Goal: Task Accomplishment & Management: Manage account settings

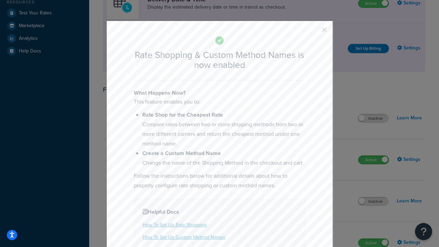
click at [314, 31] on button "button" at bounding box center [314, 32] width 2 height 2
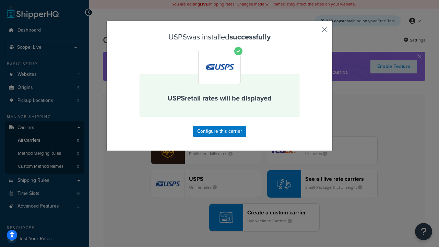
click at [314, 32] on button "button" at bounding box center [314, 32] width 2 height 2
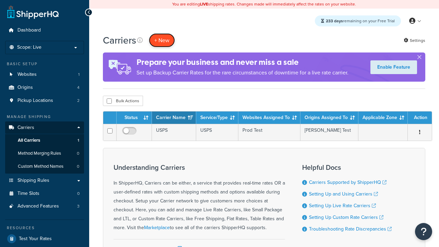
click at [162, 40] on button "+ New" at bounding box center [162, 40] width 26 height 14
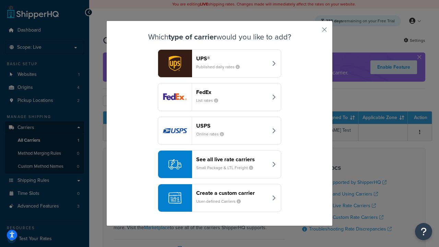
click at [219, 164] on div "See all live rate carriers Small Package & LTL Freight" at bounding box center [232, 164] width 72 height 16
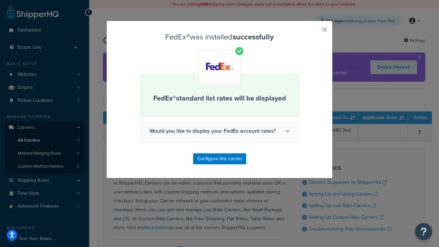
click at [314, 32] on button "button" at bounding box center [314, 32] width 2 height 2
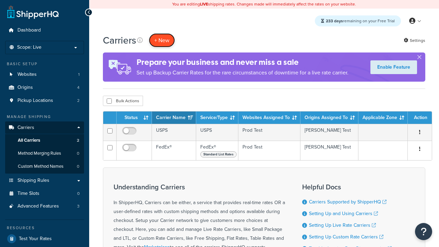
click at [162, 40] on button "+ New" at bounding box center [162, 40] width 26 height 14
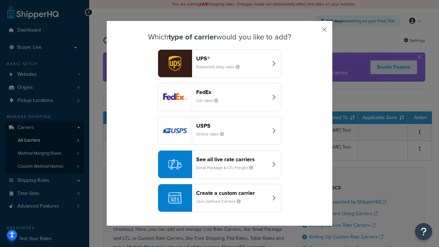
click at [219, 164] on div "See all live rate carriers Small Package & LTL Freight" at bounding box center [232, 164] width 72 height 16
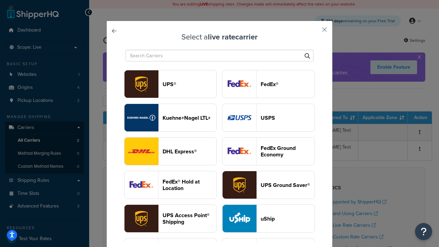
click at [189, 84] on header "UPS®" at bounding box center [189, 84] width 54 height 7
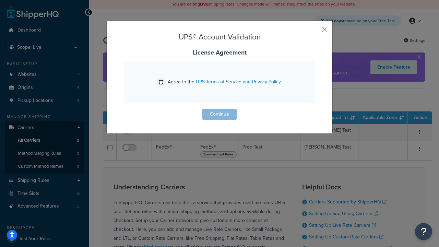
click at [161, 82] on input "I Agree to the UPS Terms of Service and Privacy Policy" at bounding box center [160, 81] width 5 height 5
checkbox input "true"
click at [219, 114] on button "Continue" at bounding box center [219, 114] width 34 height 11
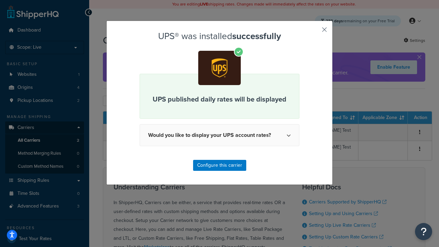
click at [314, 32] on button "button" at bounding box center [314, 32] width 2 height 2
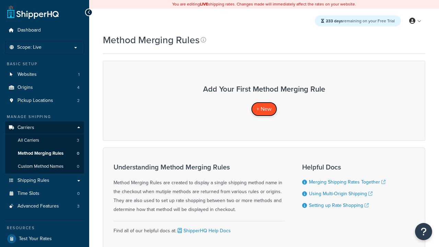
click at [264, 109] on span "+ New" at bounding box center [263, 109] width 15 height 8
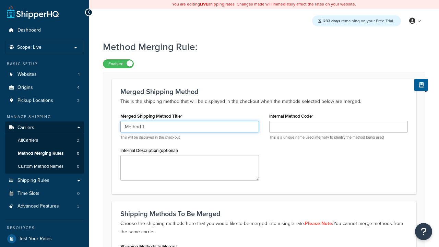
type input "Method 1"
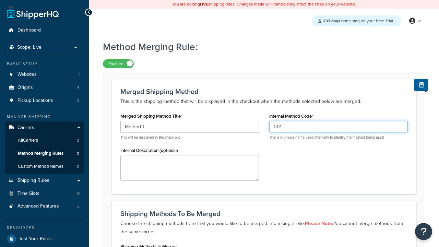
type input "001"
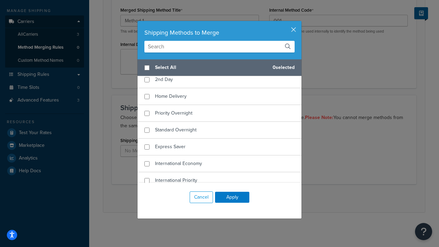
click at [163, 66] on span "Ground" at bounding box center [163, 62] width 16 height 7
checkbox input "true"
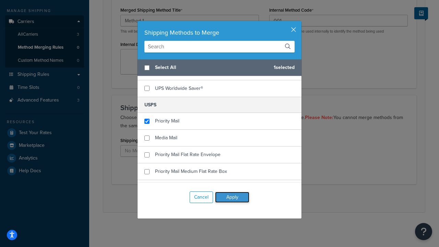
click at [232, 197] on button "Apply" at bounding box center [232, 197] width 34 height 11
click at [260, 198] on button "Save" at bounding box center [260, 198] width 19 height 11
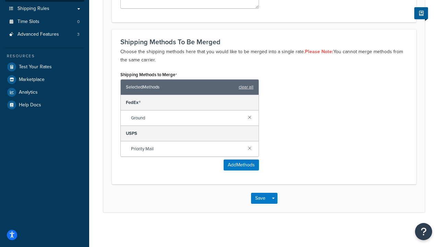
scroll to position [0, 0]
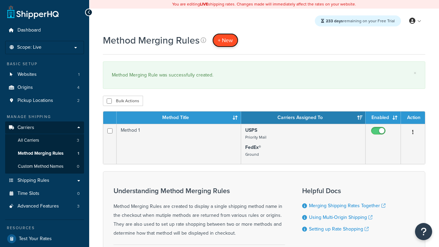
click at [225, 40] on span "+ New" at bounding box center [225, 40] width 15 height 8
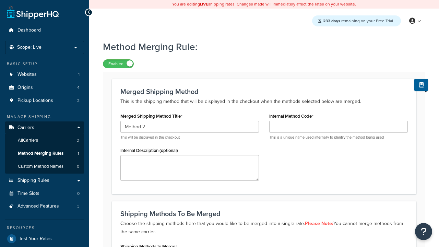
type input "Method 2"
type input "002"
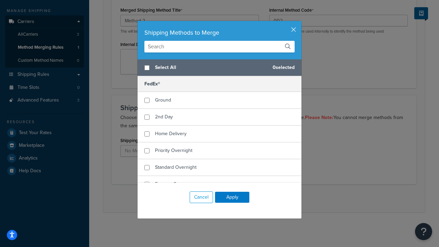
checkbox input "true"
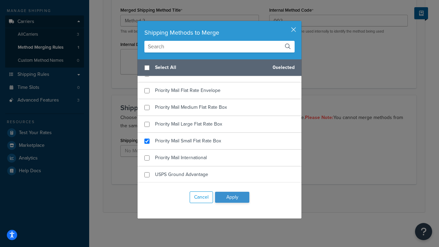
click at [232, 197] on button "Apply" at bounding box center [232, 197] width 34 height 11
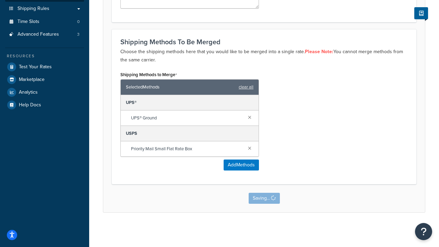
scroll to position [0, 0]
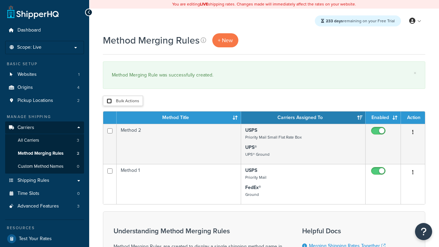
click at [109, 101] on input "checkbox" at bounding box center [109, 100] width 5 height 5
checkbox input "true"
click at [0, 0] on button "Duplicate" at bounding box center [0, 0] width 0 height 0
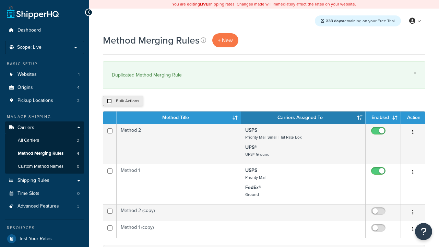
click at [109, 101] on input "checkbox" at bounding box center [109, 100] width 5 height 5
checkbox input "true"
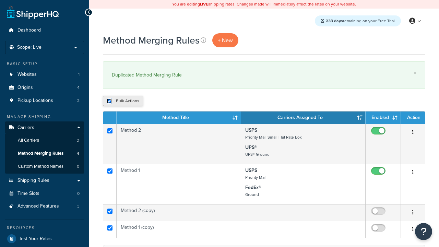
checkbox input "true"
click at [184, 101] on button "Delete" at bounding box center [183, 101] width 24 height 10
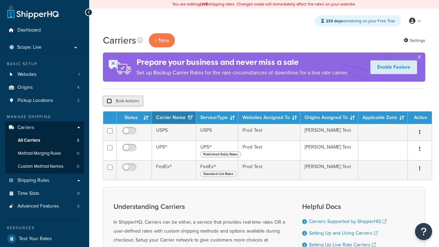
click at [109, 101] on input "checkbox" at bounding box center [109, 100] width 5 height 5
checkbox input "true"
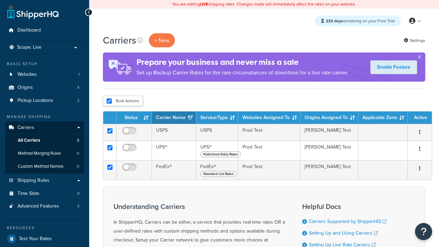
click at [0, 0] on button "Delete" at bounding box center [0, 0] width 0 height 0
